Goal: Transaction & Acquisition: Purchase product/service

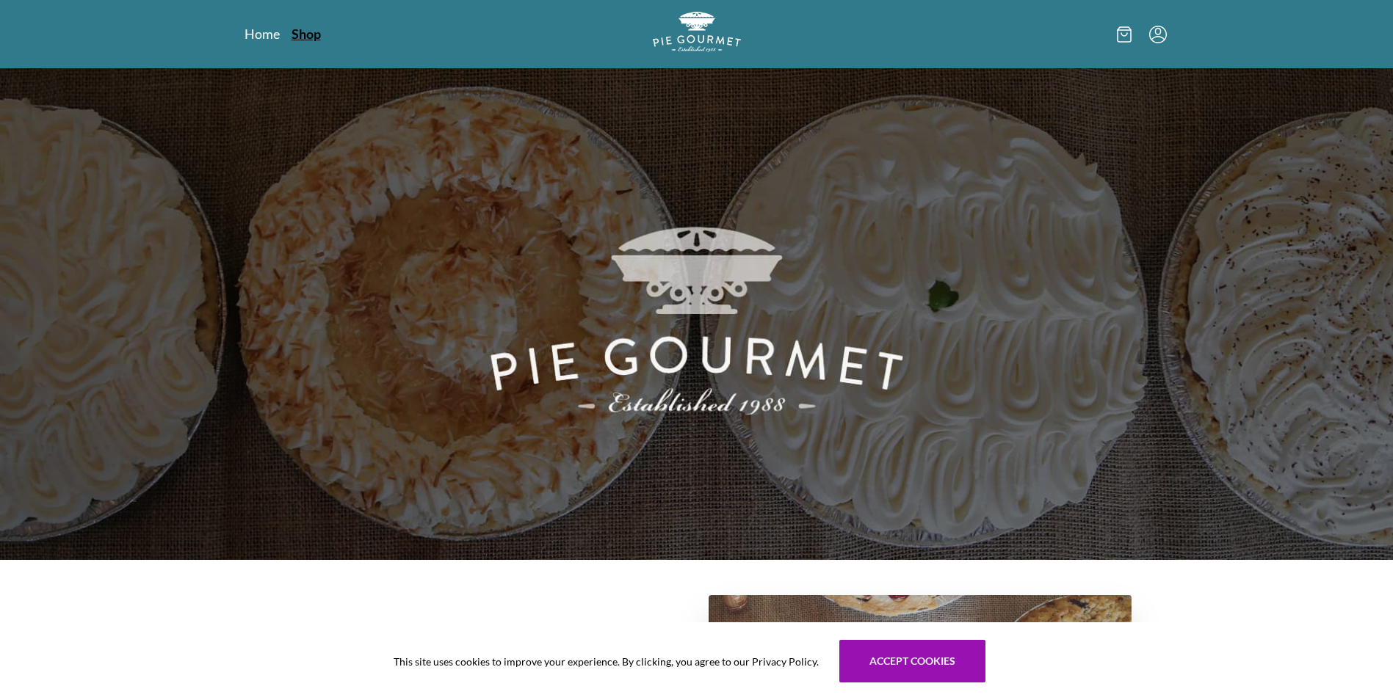
click at [309, 34] on link "Shop" at bounding box center [305, 34] width 29 height 18
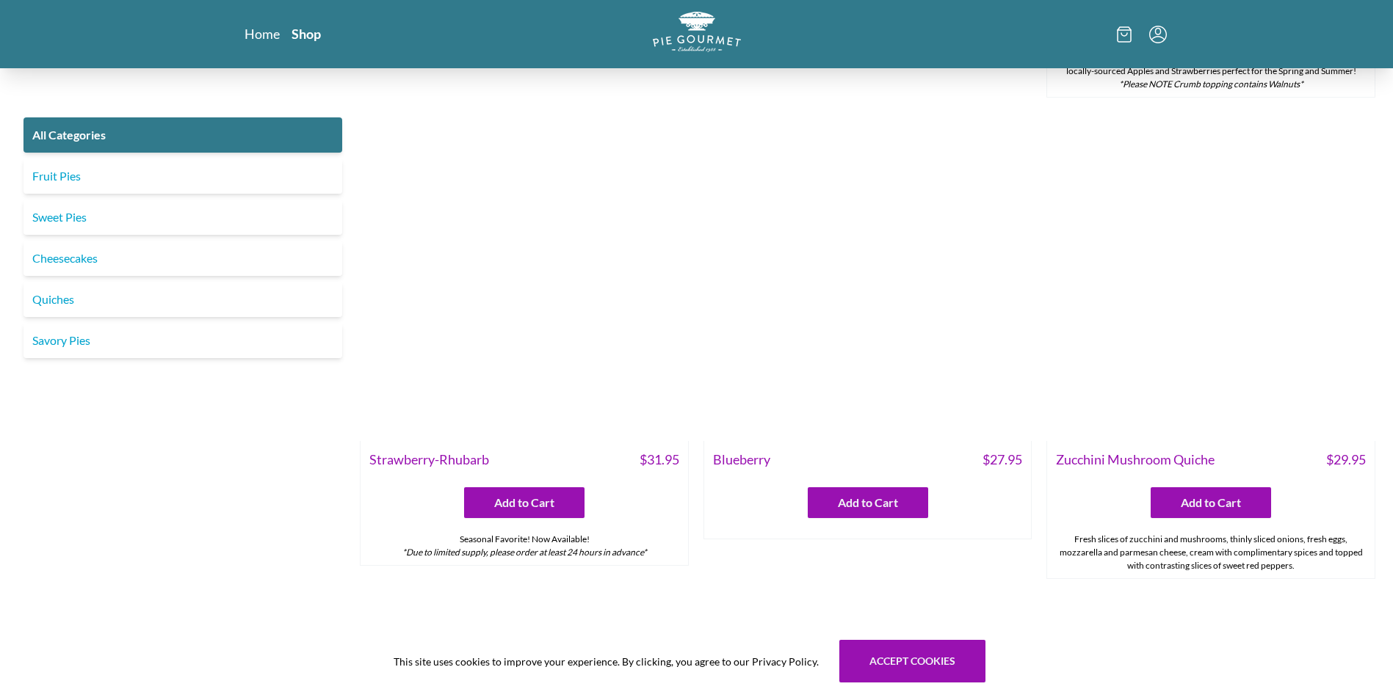
scroll to position [881, 0]
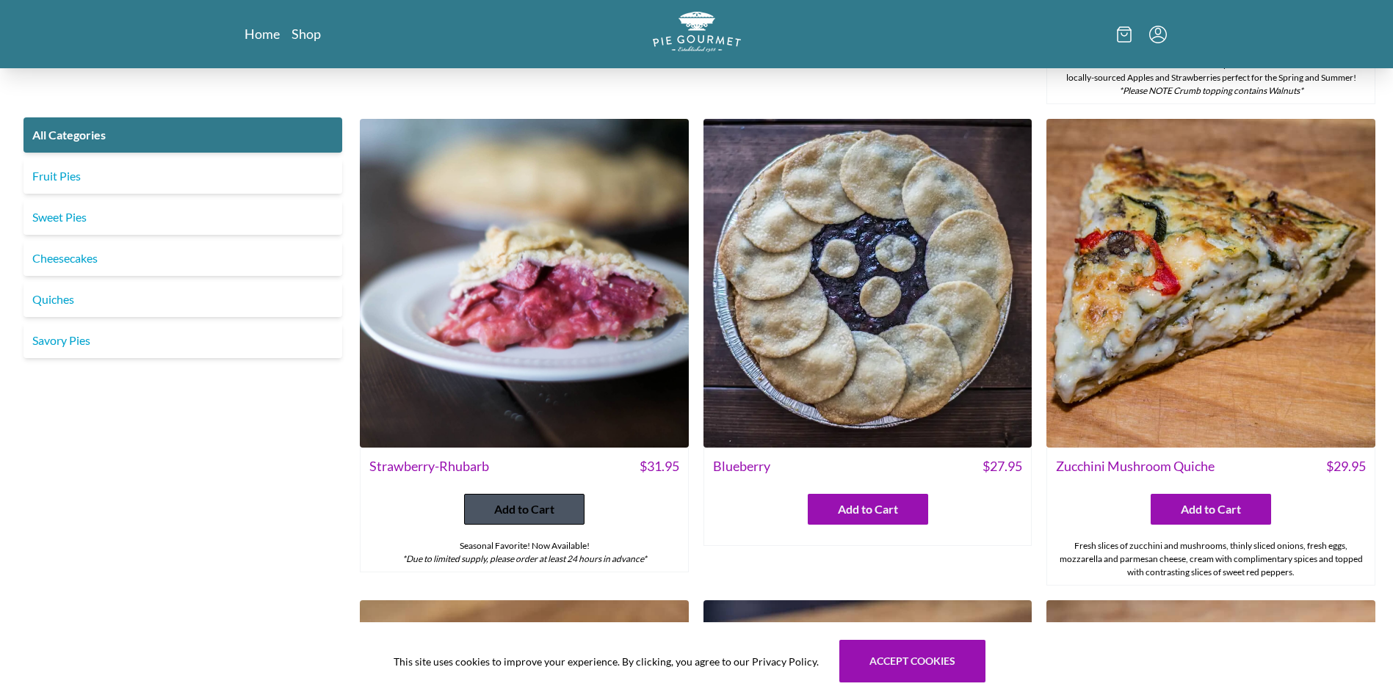
click at [479, 507] on button "Add to Cart" at bounding box center [524, 509] width 120 height 31
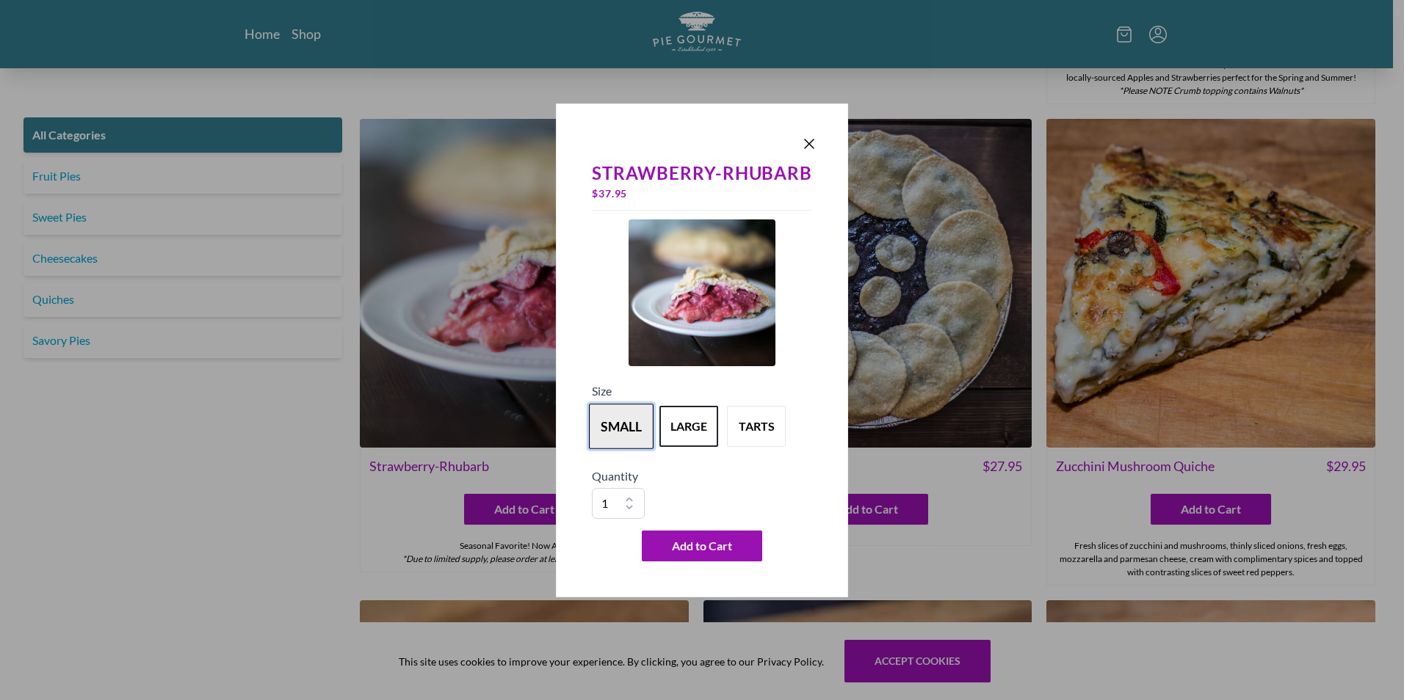
click at [604, 433] on button "small" at bounding box center [621, 427] width 65 height 46
click at [692, 551] on span "Add to Cart" at bounding box center [702, 546] width 60 height 18
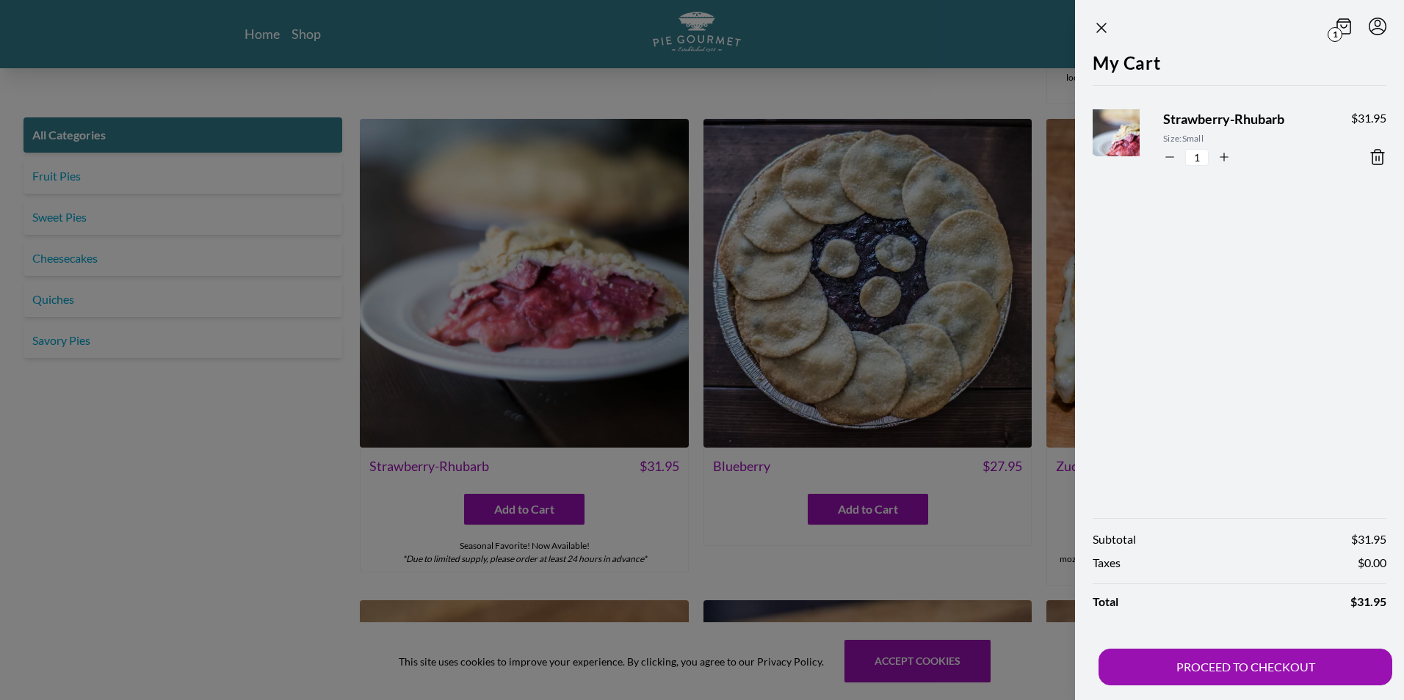
click at [376, 468] on div at bounding box center [702, 350] width 1404 height 700
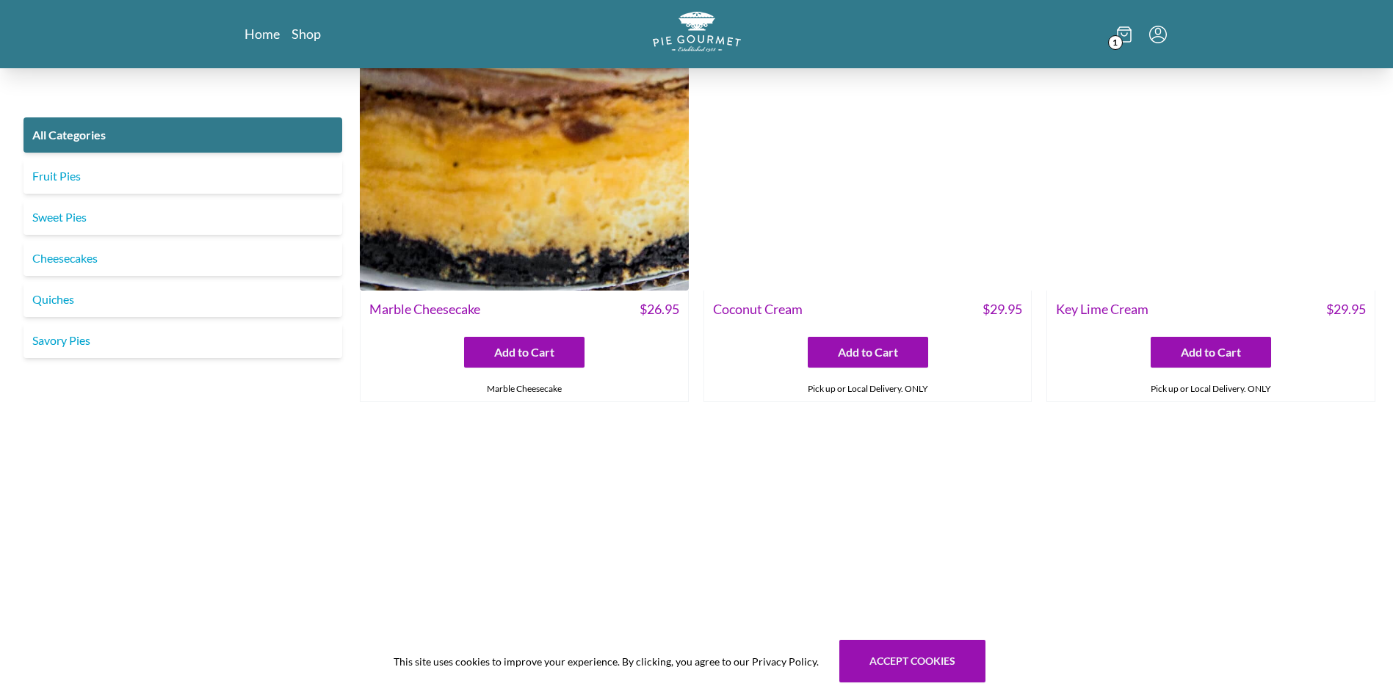
scroll to position [3523, 0]
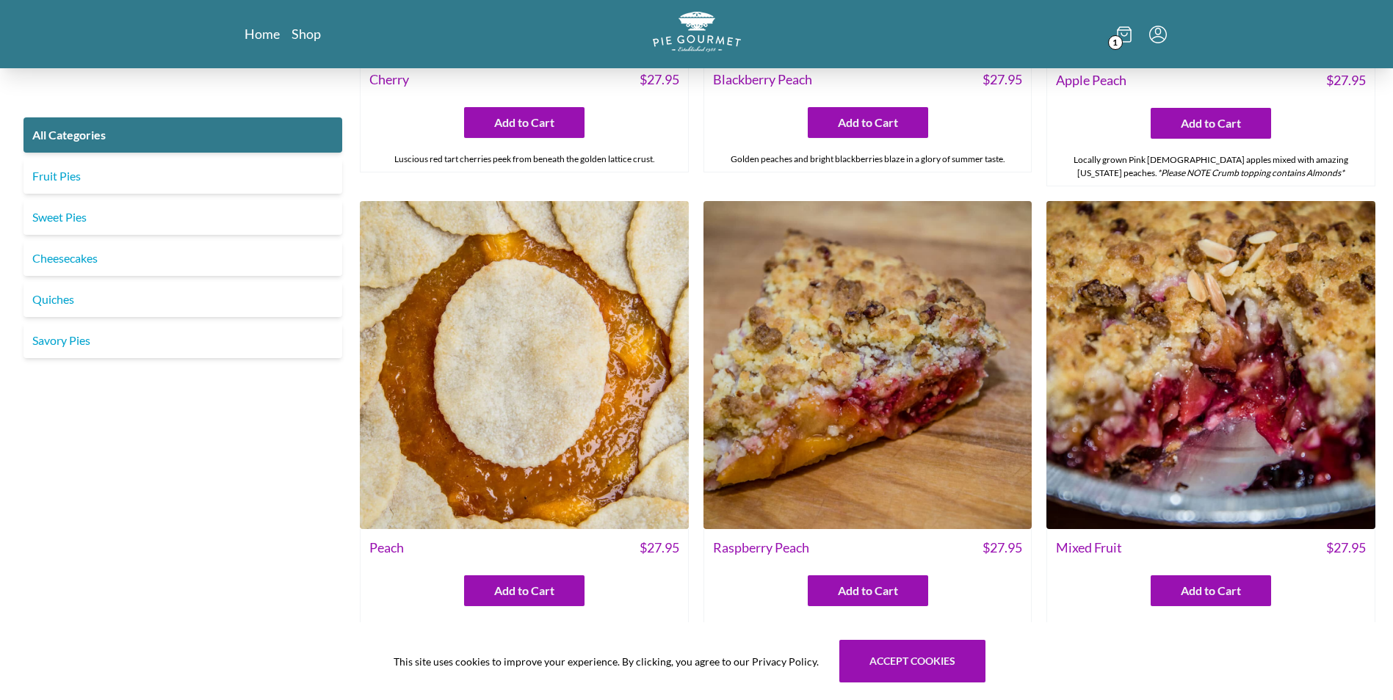
scroll to position [5065, 0]
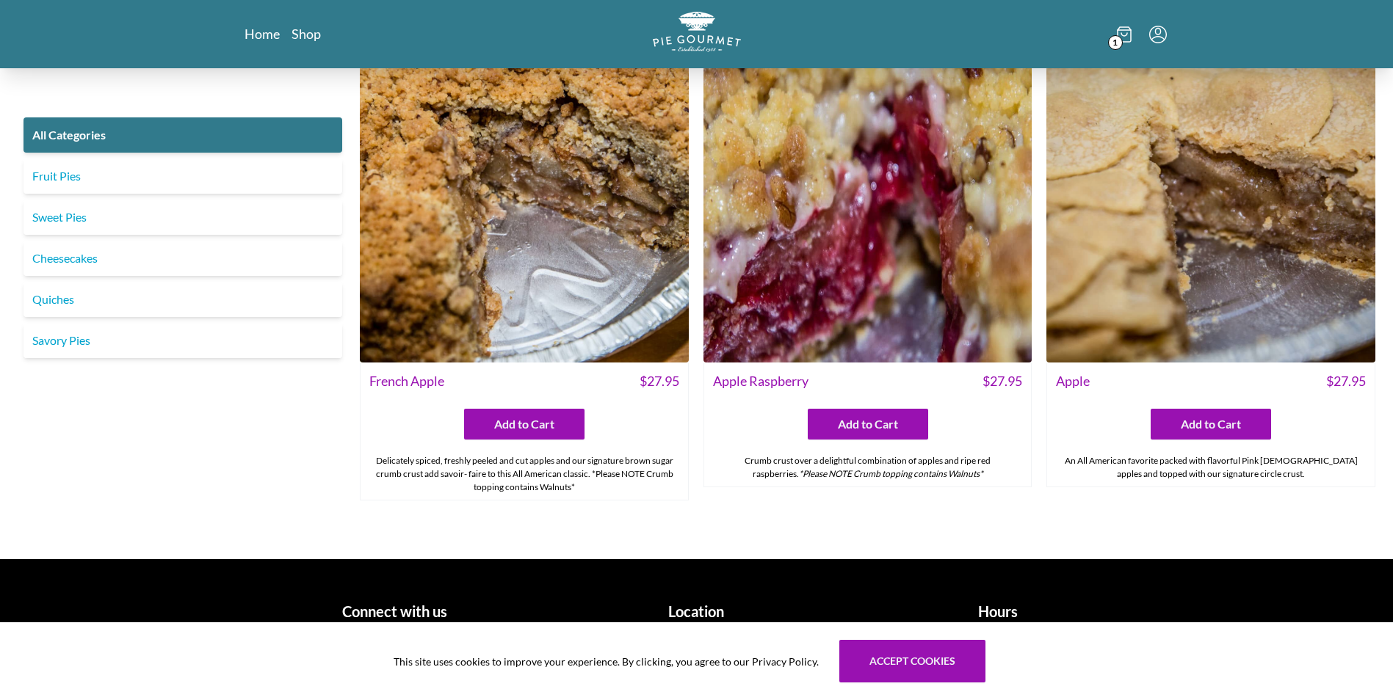
scroll to position [5696, 0]
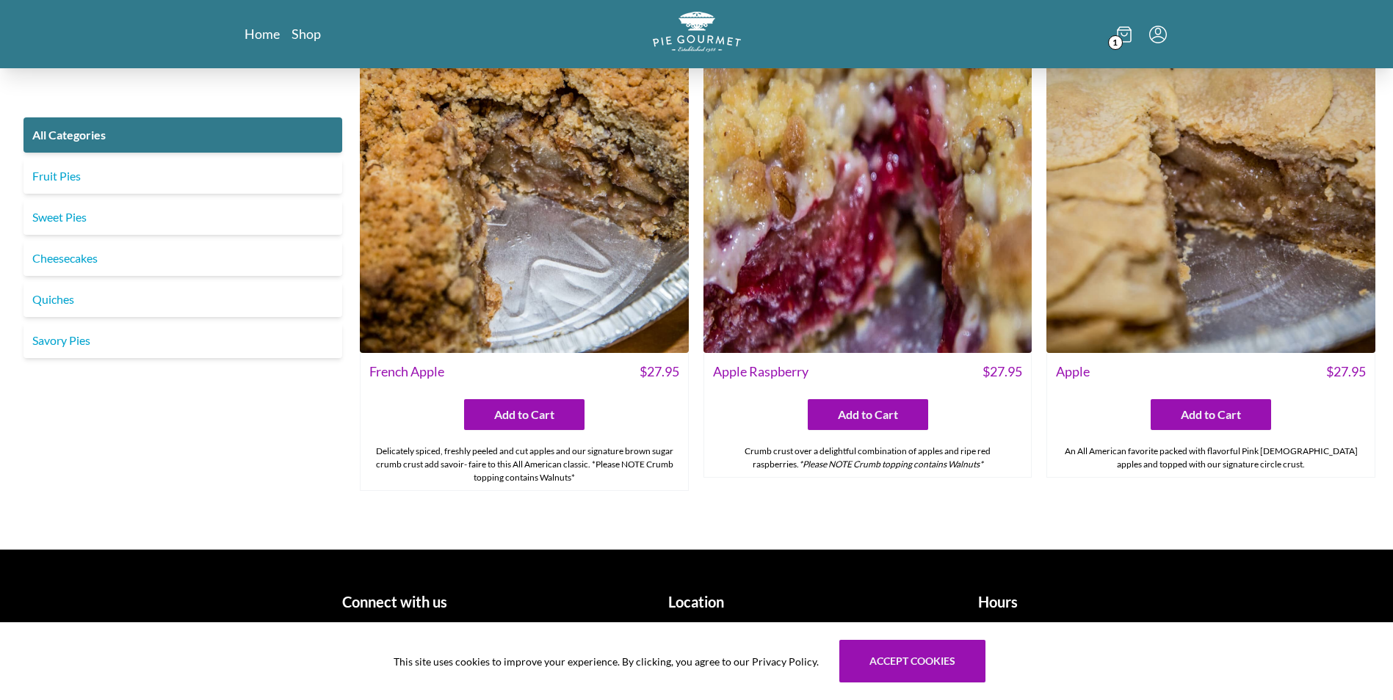
click at [697, 600] on h1 "Location" at bounding box center [696, 602] width 290 height 22
click at [1006, 598] on h1 "Hours" at bounding box center [998, 602] width 290 height 22
click at [385, 597] on h1 "Connect with us" at bounding box center [395, 602] width 290 height 22
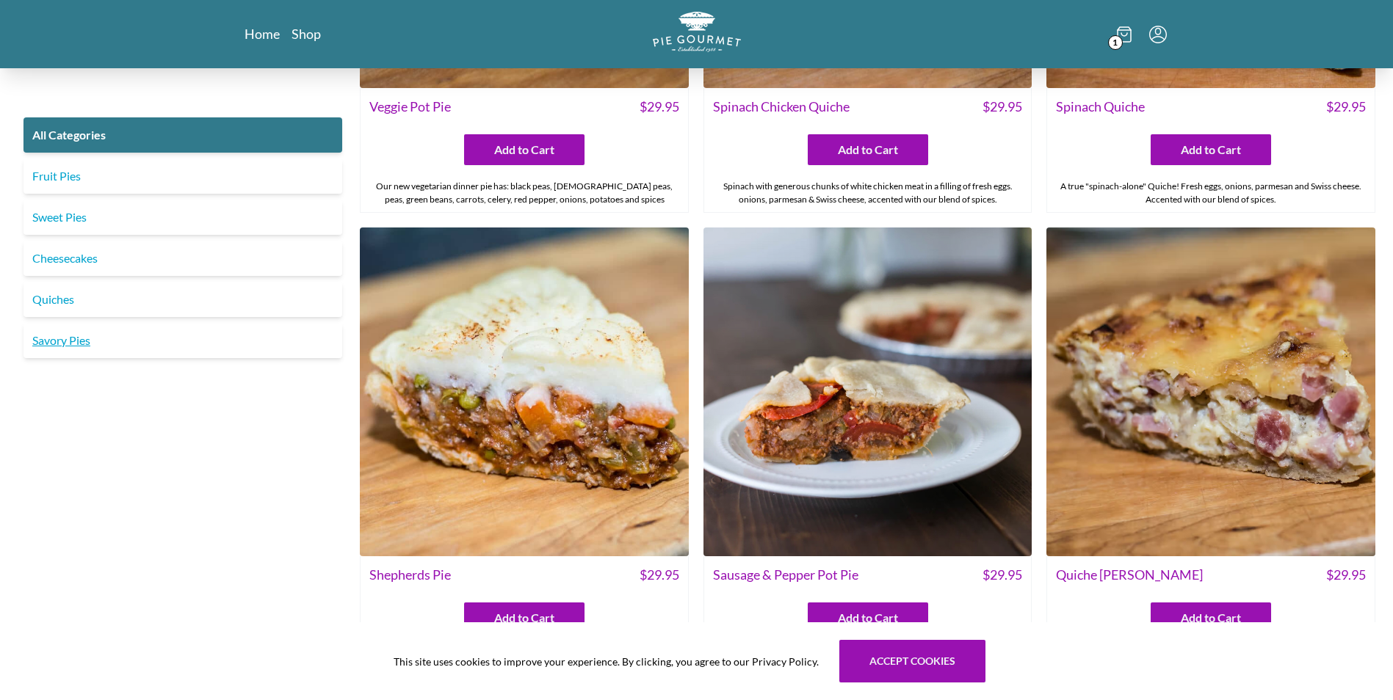
scroll to position [1585, 0]
